Goal: Navigation & Orientation: Find specific page/section

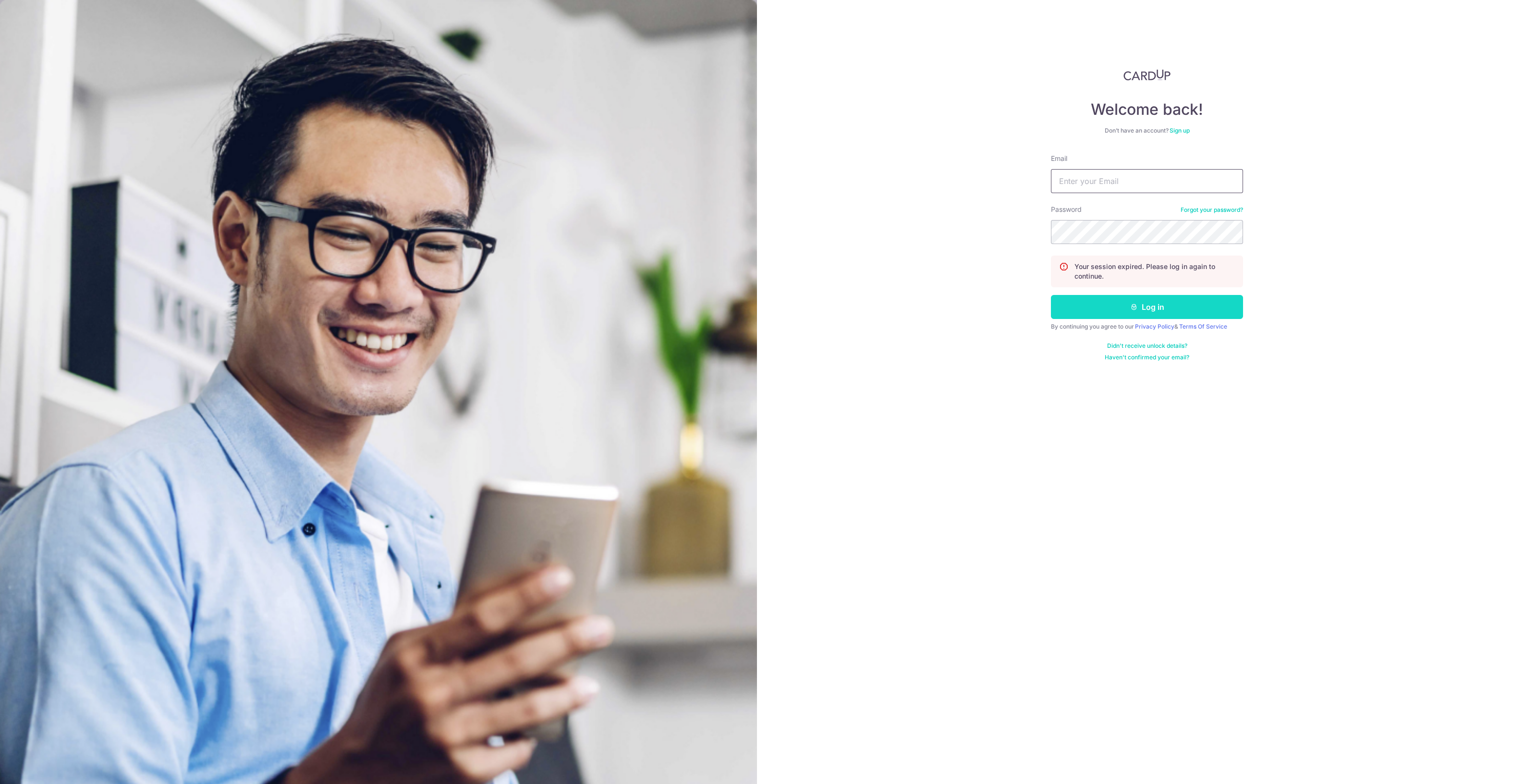
type input "[EMAIL_ADDRESS][DOMAIN_NAME]"
click at [1184, 305] on button "Log in" at bounding box center [1147, 307] width 192 height 24
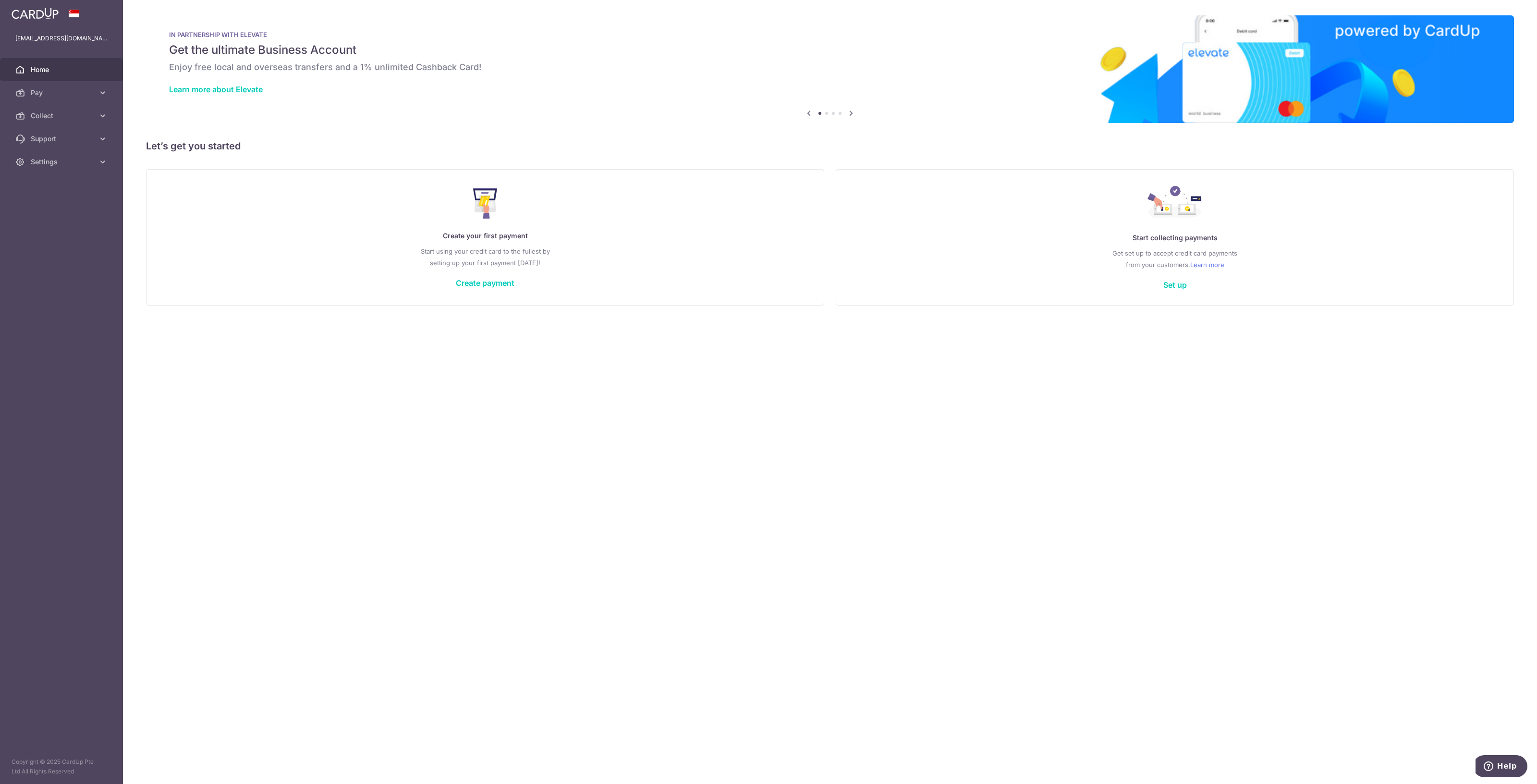
drag, startPoint x: 813, startPoint y: 492, endPoint x: 617, endPoint y: 433, distance: 204.7
click at [698, 467] on div "× Pause Schedule Pause all future payments in this series Pause just this one p…" at bounding box center [830, 392] width 1414 height 784
click at [39, 110] on link "Collect" at bounding box center [61, 116] width 123 height 23
click at [43, 131] on link "Dashboard" at bounding box center [61, 138] width 123 height 23
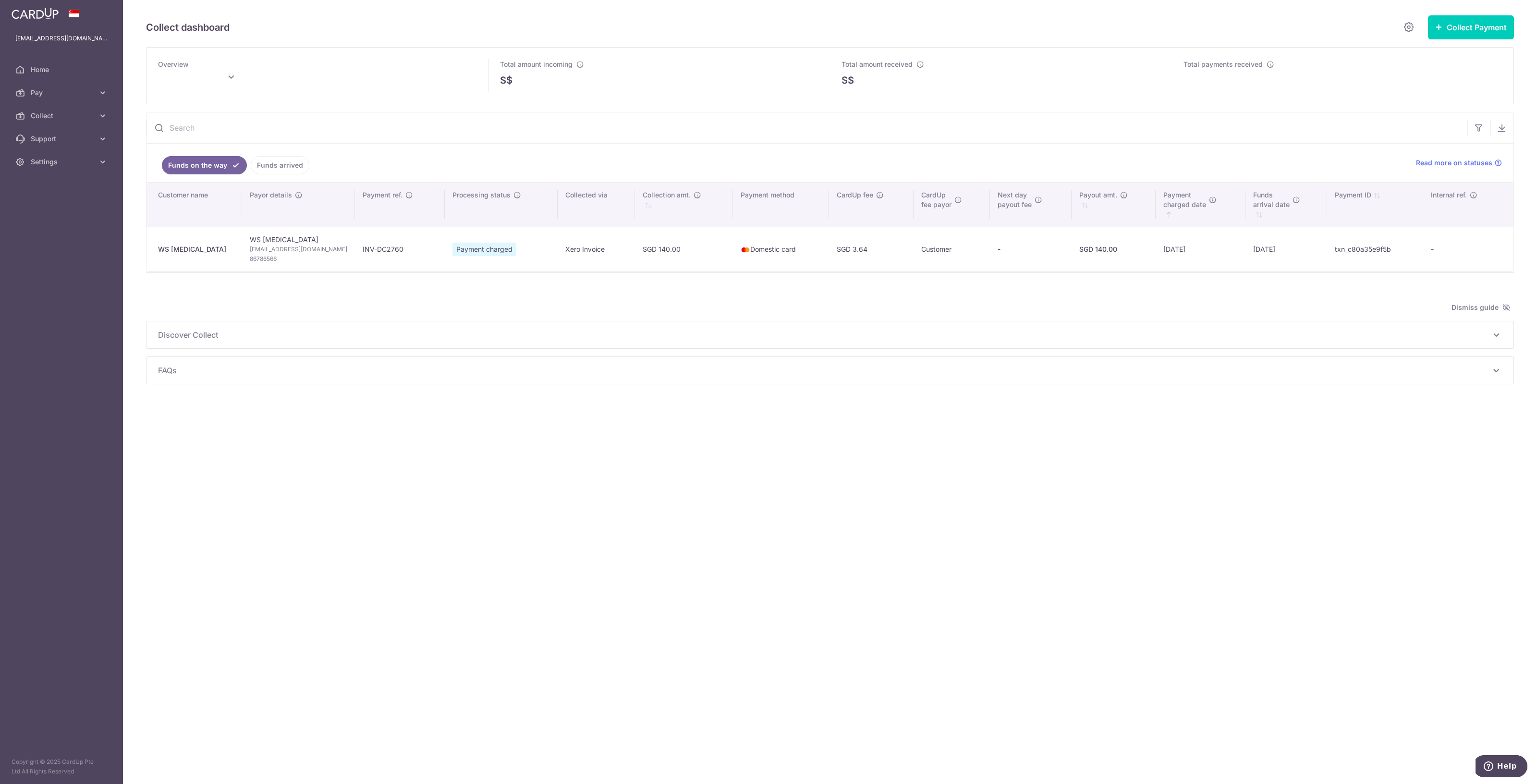
type input "August 2025"
click at [777, 516] on div "Collect dashboard Collect Payment Create request to collect payments Custom Pay…" at bounding box center [830, 392] width 1414 height 784
click at [51, 69] on span "Home" at bounding box center [63, 70] width 63 height 10
